Goal: Transaction & Acquisition: Purchase product/service

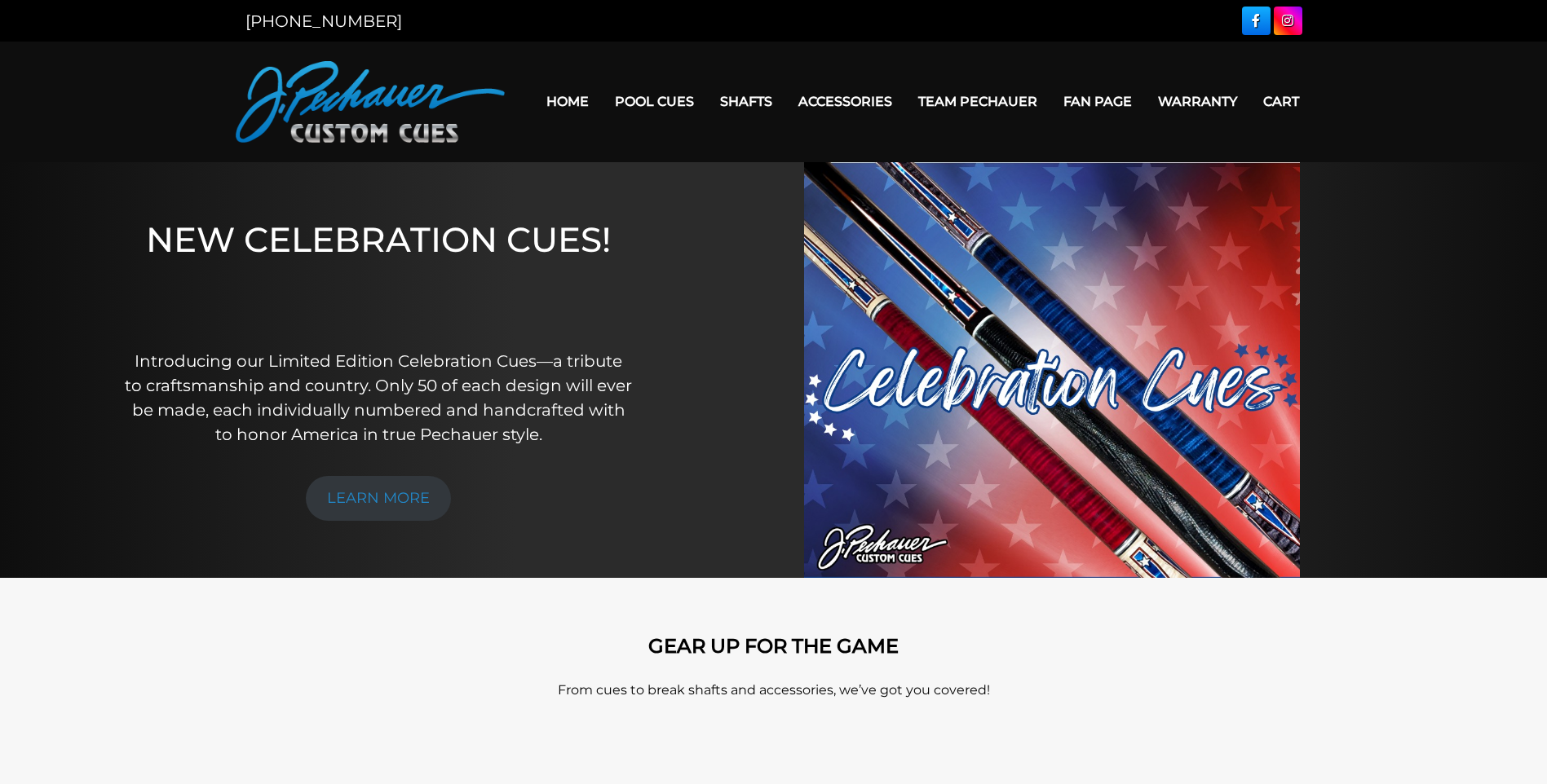
click at [968, 464] on img at bounding box center [1052, 369] width 496 height 416
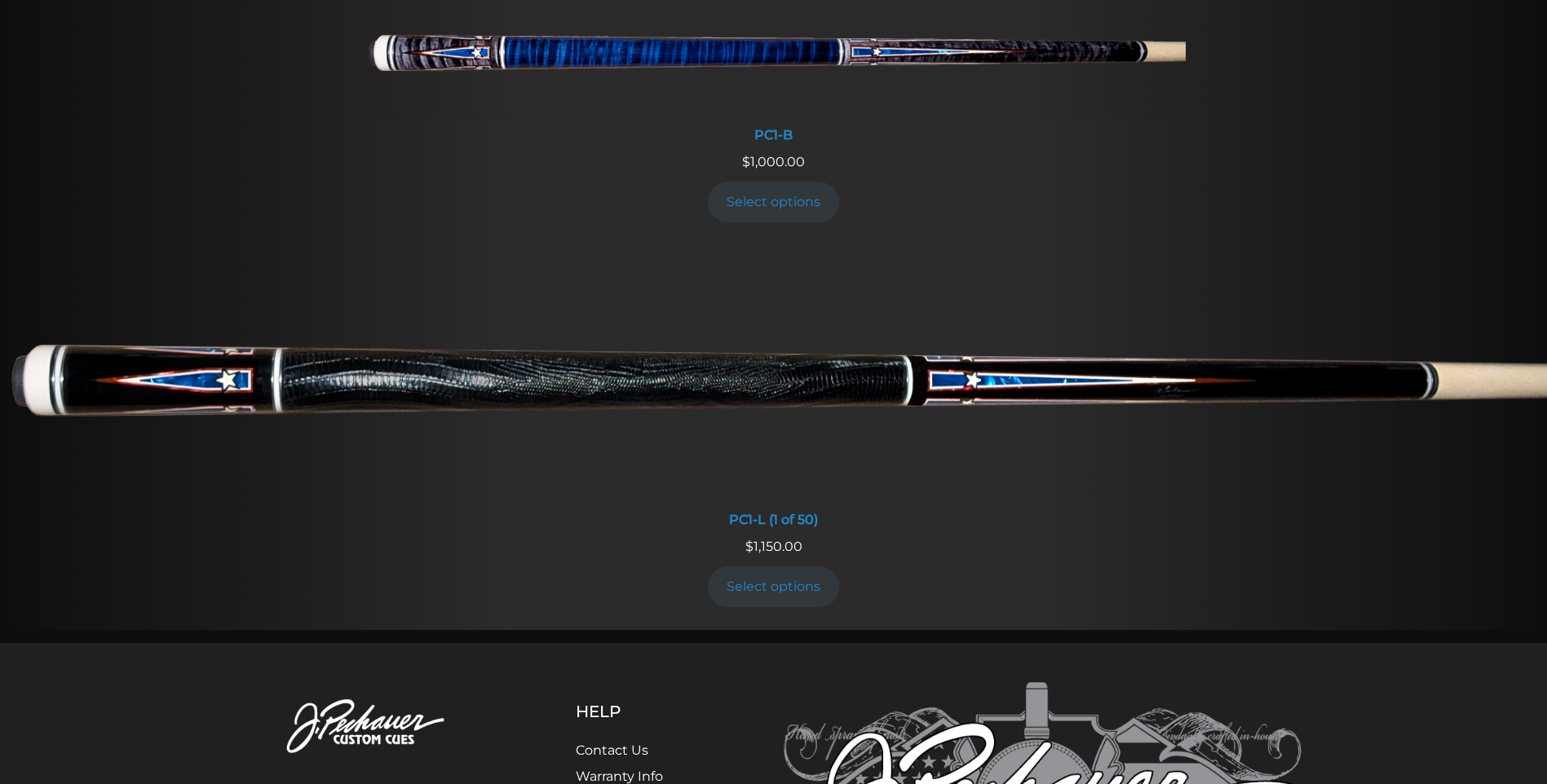
scroll to position [1004, 0]
click at [973, 385] on img at bounding box center [774, 373] width 1547 height 258
click at [1047, 50] on img at bounding box center [774, 48] width 824 height 137
